Goal: Task Accomplishment & Management: Manage account settings

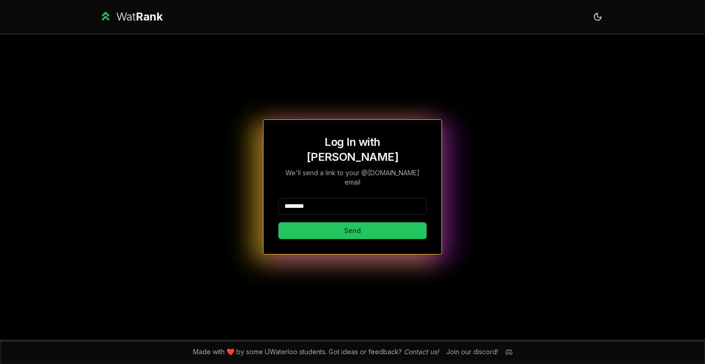
type input "********"
click at [352, 222] on button "Send" at bounding box center [352, 230] width 148 height 17
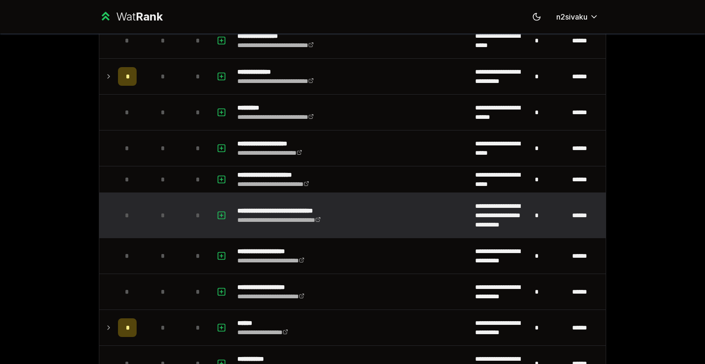
scroll to position [976, 0]
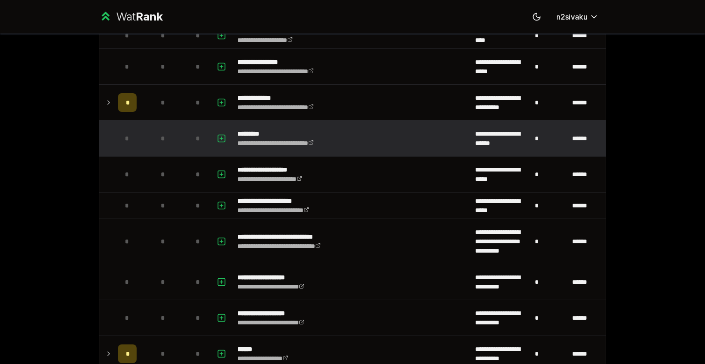
click at [111, 134] on td at bounding box center [106, 138] width 15 height 35
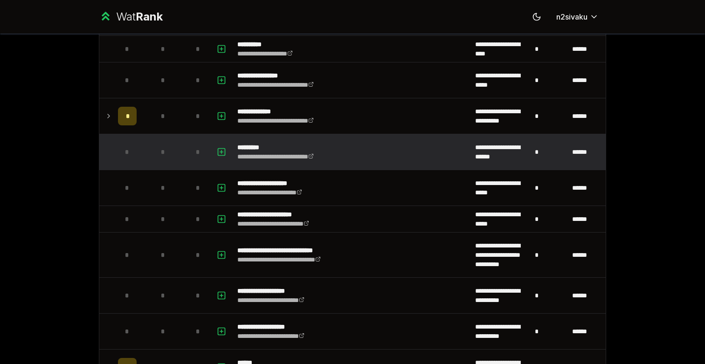
scroll to position [954, 0]
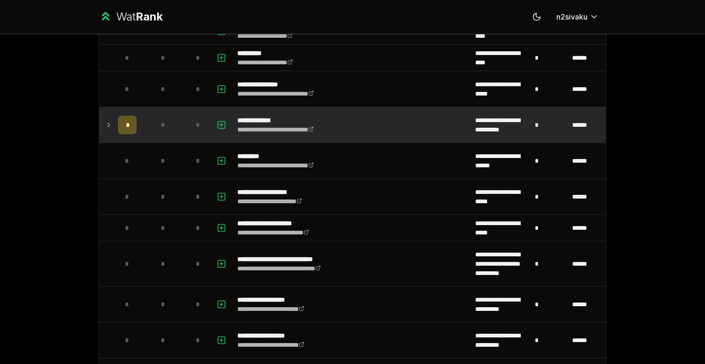
click at [114, 125] on td at bounding box center [106, 124] width 15 height 35
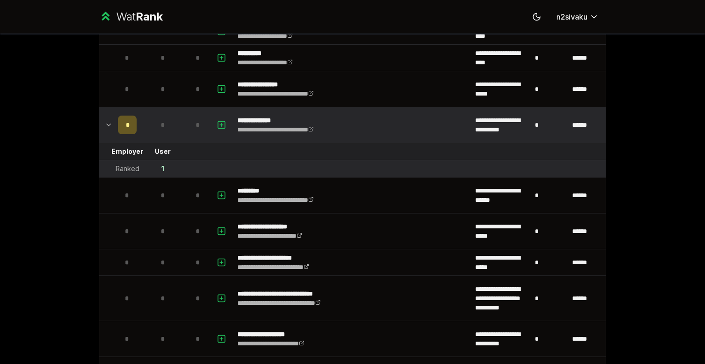
click at [113, 127] on td at bounding box center [106, 124] width 15 height 35
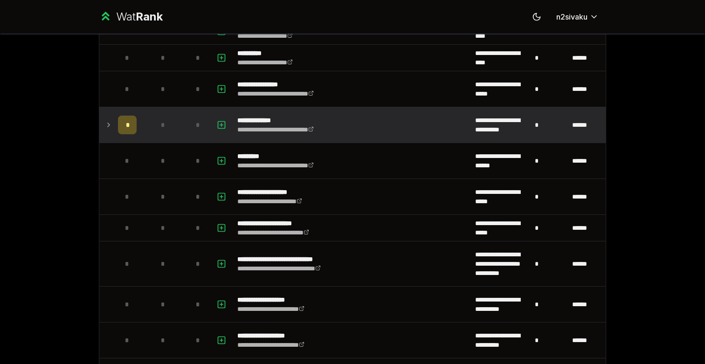
click at [110, 120] on icon at bounding box center [108, 124] width 7 height 11
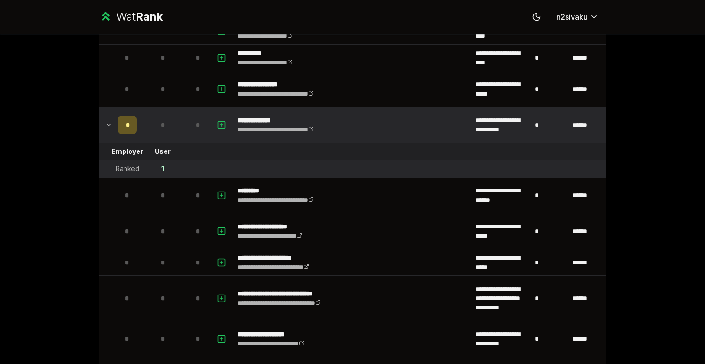
click at [111, 120] on icon at bounding box center [108, 124] width 7 height 11
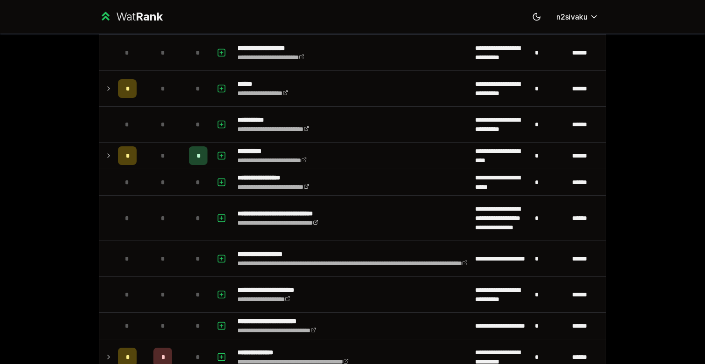
scroll to position [1250, 0]
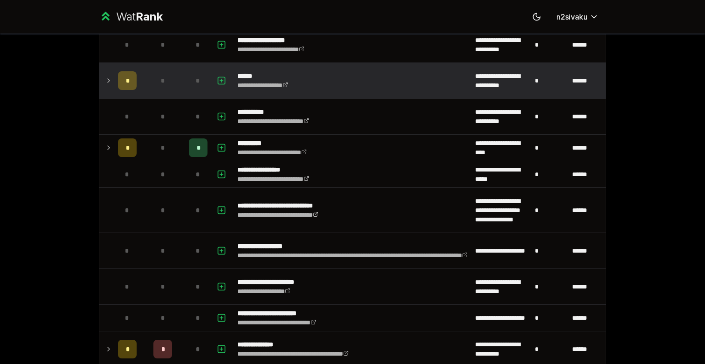
click at [111, 89] on td at bounding box center [106, 80] width 15 height 35
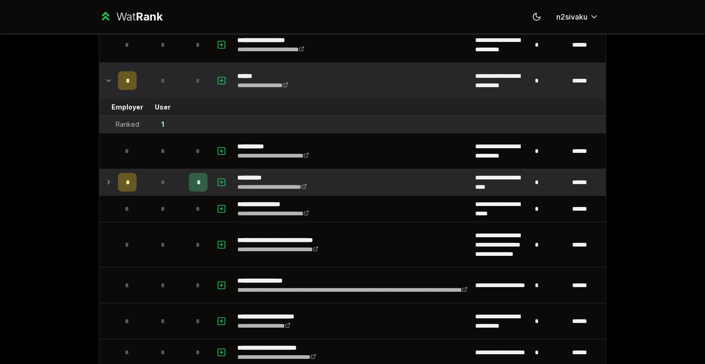
click at [107, 181] on icon at bounding box center [108, 182] width 7 height 11
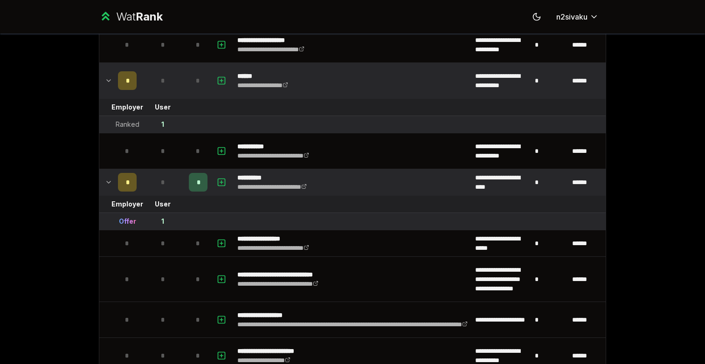
click at [131, 219] on div "Offer" at bounding box center [127, 221] width 17 height 9
click at [103, 214] on td at bounding box center [106, 221] width 15 height 17
click at [118, 185] on td "*" at bounding box center [127, 182] width 26 height 26
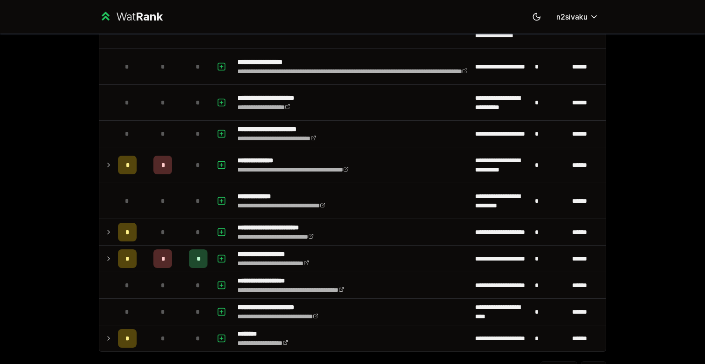
scroll to position [1460, 0]
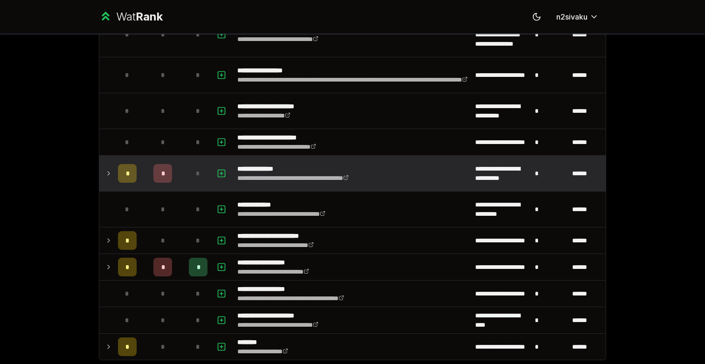
click at [111, 174] on icon at bounding box center [108, 173] width 7 height 11
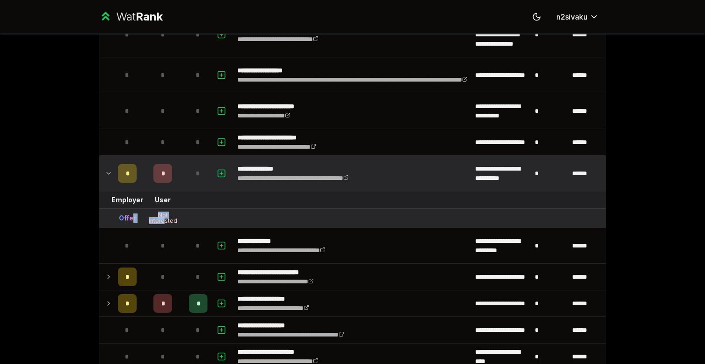
drag, startPoint x: 133, startPoint y: 218, endPoint x: 165, endPoint y: 218, distance: 31.7
click at [165, 218] on tr "Offer Not Interested" at bounding box center [352, 218] width 506 height 19
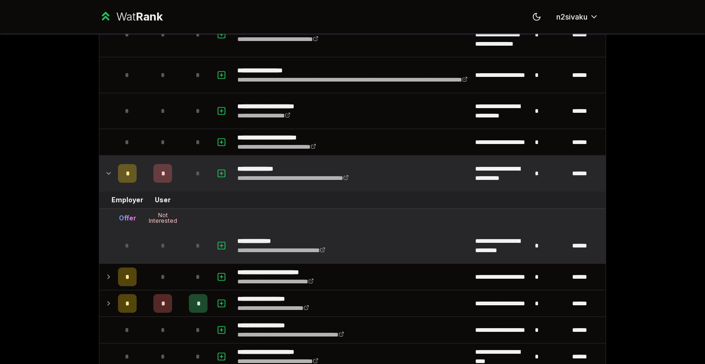
click at [114, 232] on tr "**********" at bounding box center [352, 246] width 506 height 36
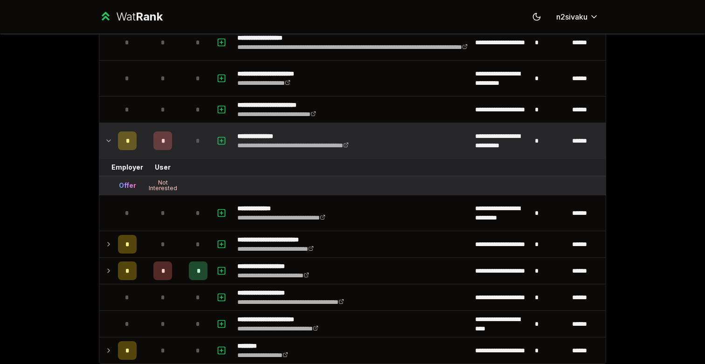
click at [172, 186] on div "Not Interested" at bounding box center [162, 185] width 37 height 11
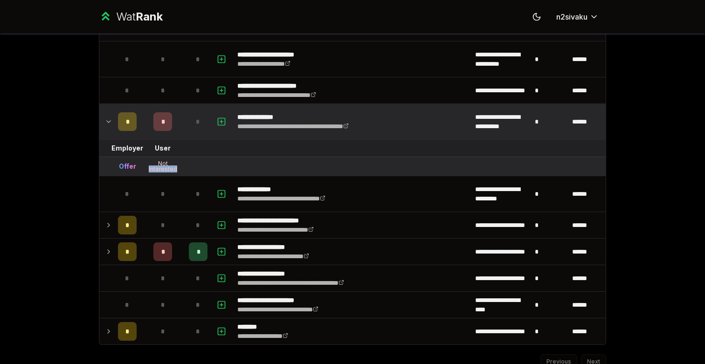
scroll to position [1531, 0]
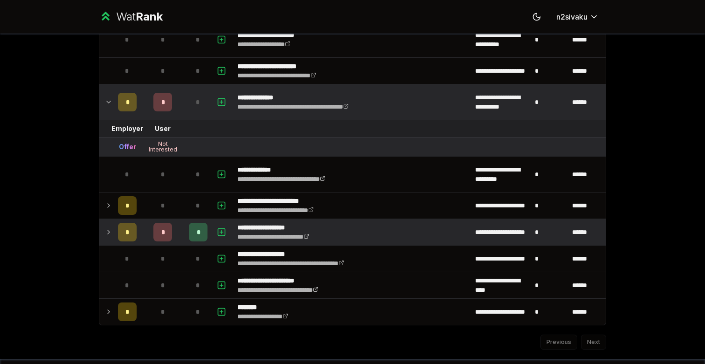
click at [118, 228] on td "*" at bounding box center [127, 232] width 26 height 26
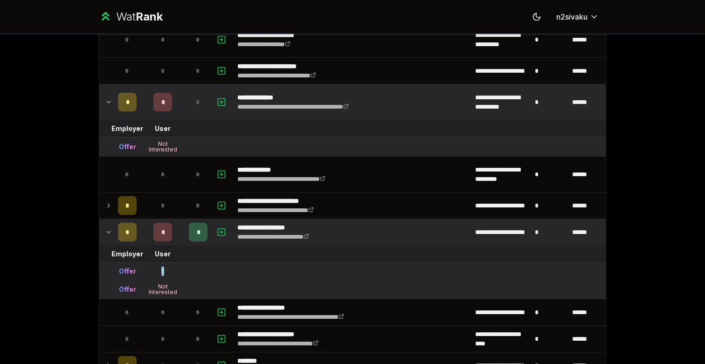
drag, startPoint x: 170, startPoint y: 275, endPoint x: 155, endPoint y: 274, distance: 14.9
click at [155, 274] on td "1" at bounding box center [162, 271] width 45 height 17
drag, startPoint x: 125, startPoint y: 269, endPoint x: 161, endPoint y: 279, distance: 37.8
click at [161, 279] on tr "Offer 1" at bounding box center [352, 271] width 506 height 17
click at [199, 280] on tr "Offer 1" at bounding box center [352, 271] width 506 height 17
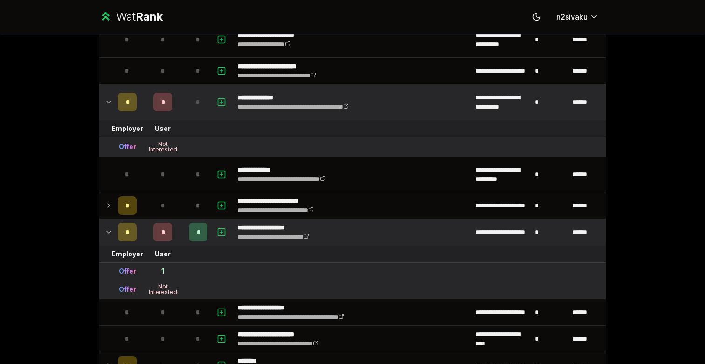
click at [114, 232] on td at bounding box center [106, 232] width 15 height 26
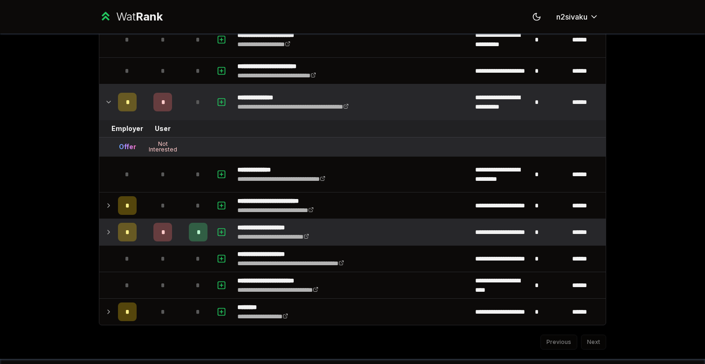
click at [109, 229] on icon at bounding box center [108, 232] width 7 height 11
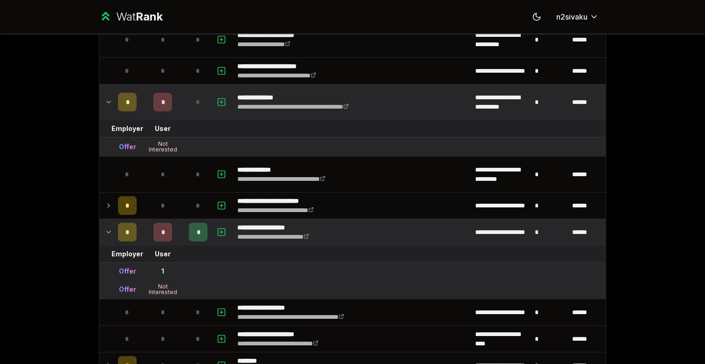
click at [112, 232] on icon at bounding box center [108, 232] width 7 height 11
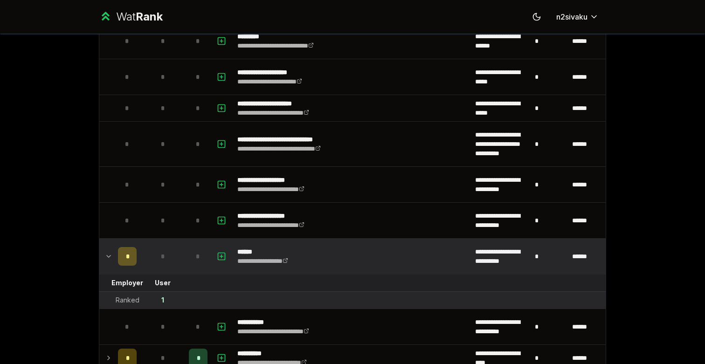
scroll to position [1041, 0]
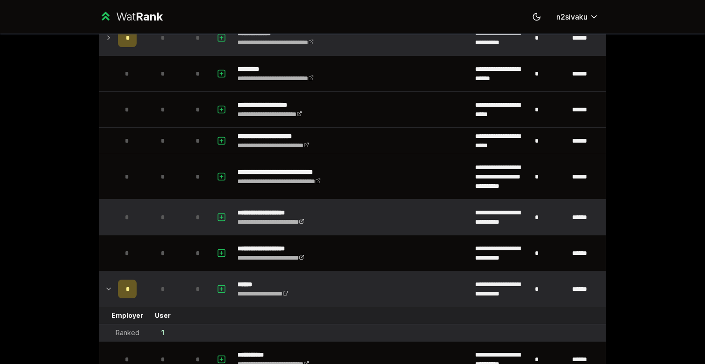
click at [114, 215] on td "*" at bounding box center [127, 217] width 26 height 35
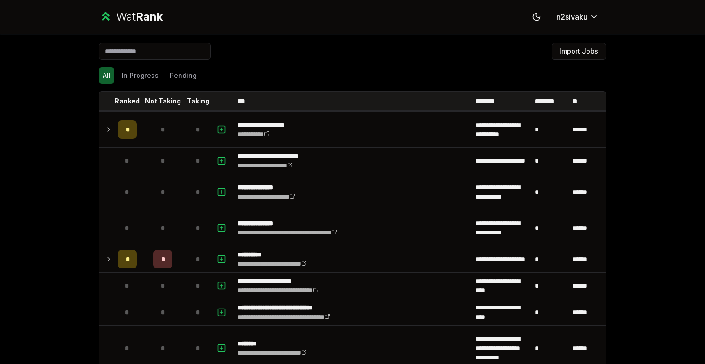
scroll to position [0, 0]
